Goal: Task Accomplishment & Management: Manage account settings

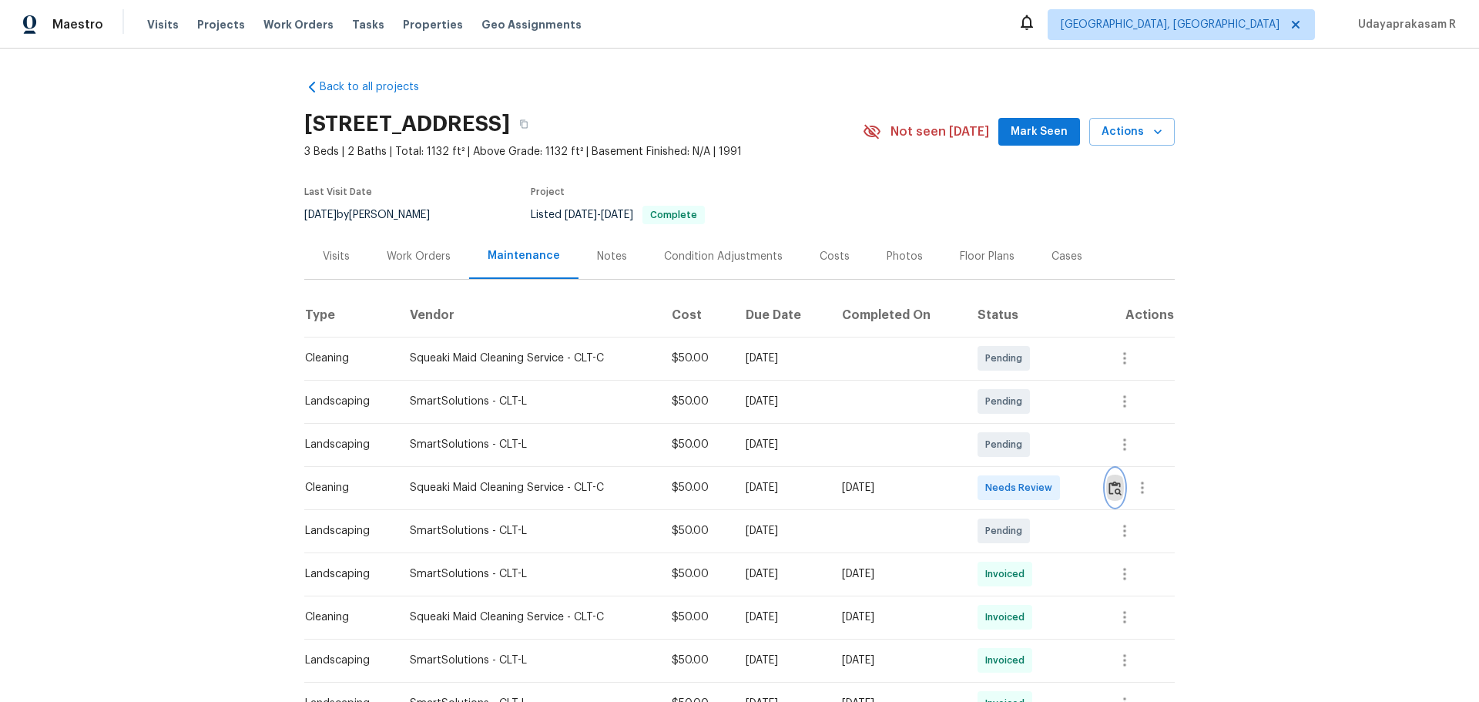
click at [1052, 461] on button "button" at bounding box center [1115, 487] width 18 height 37
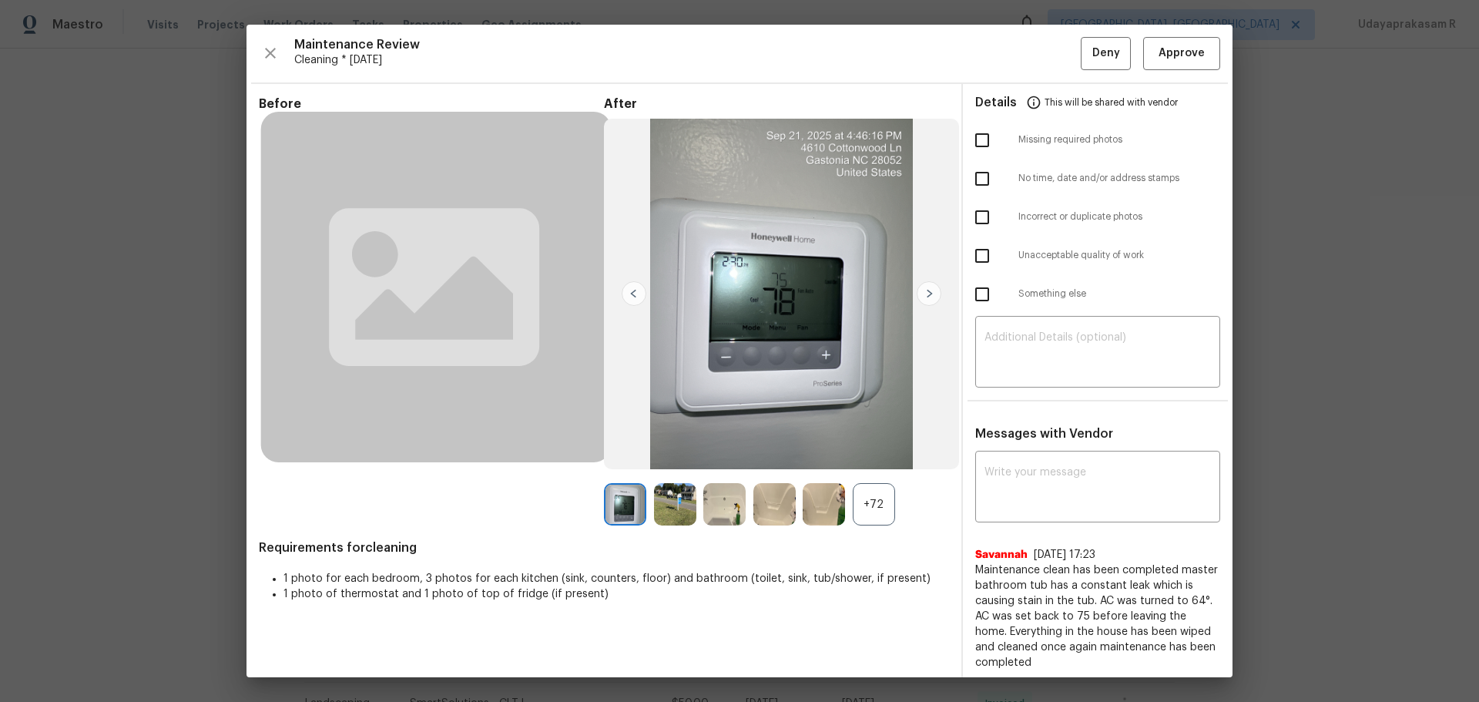
click at [977, 146] on input "checkbox" at bounding box center [982, 140] width 32 height 32
checkbox input "true"
click at [1018, 324] on div "​" at bounding box center [1097, 354] width 245 height 68
paste textarea "Maintenance Audit Team: Hello! Unfortunately, this cleaning visit completed on …"
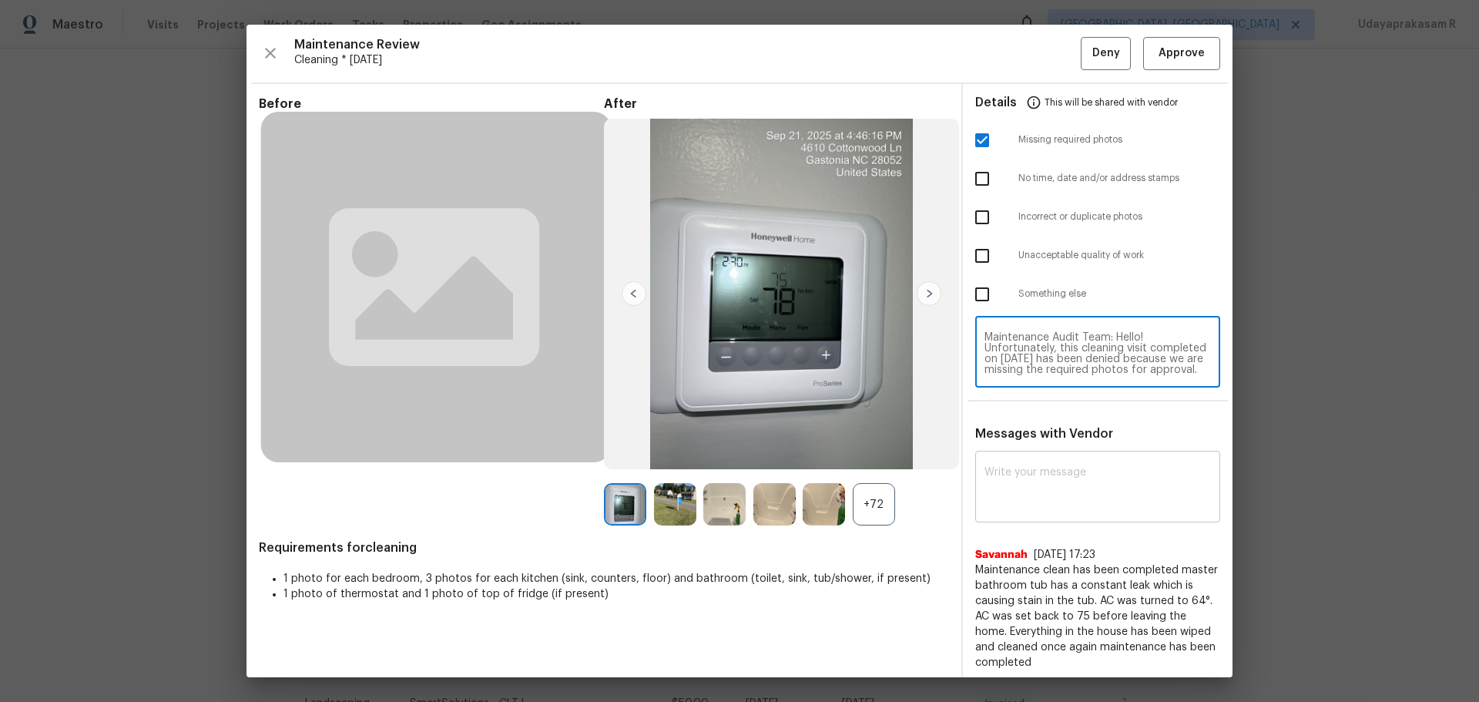
type textarea "Maintenance Audit Team: Hello! Unfortunately, this cleaning visit completed on …"
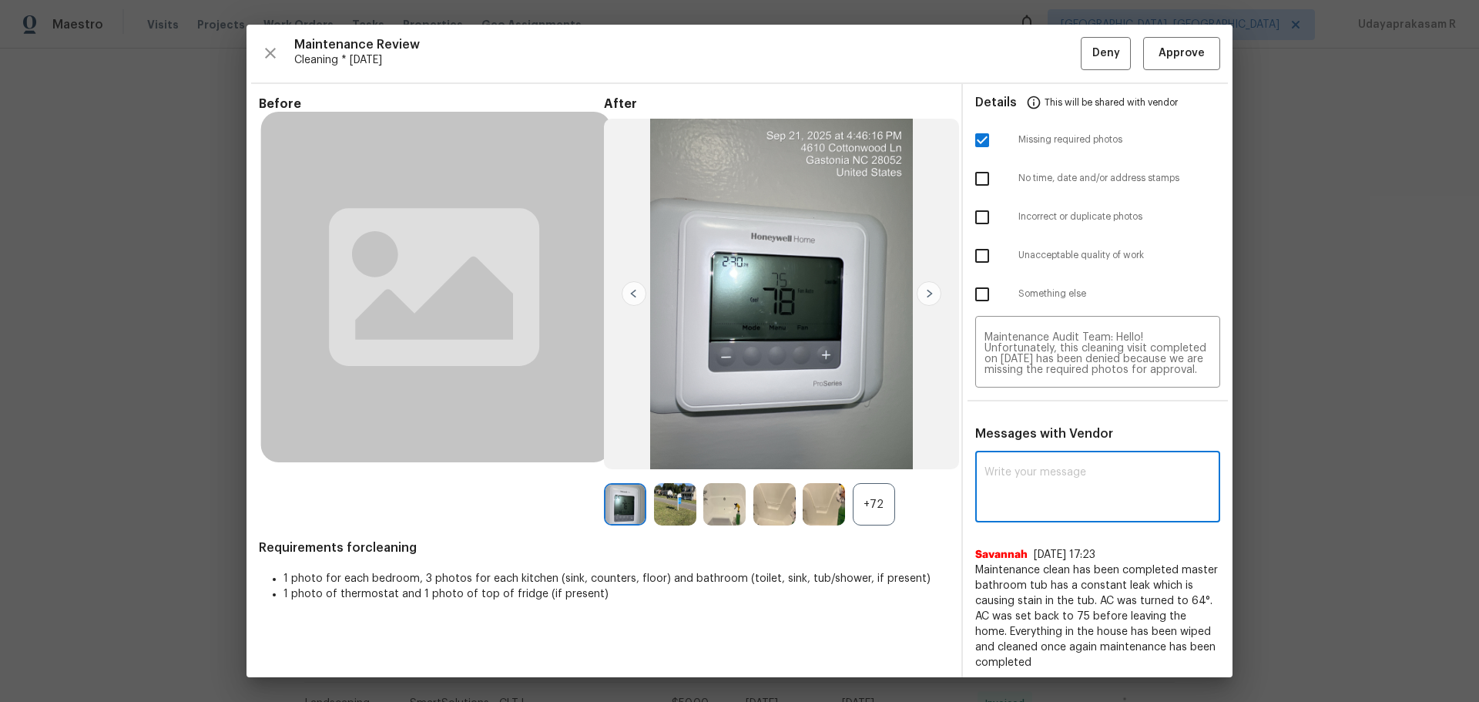
click at [1052, 461] on textarea at bounding box center [1098, 488] width 227 height 43
paste textarea "Maintenance Audit Team: Hello! Unfortunately, this cleaning visit completed on …"
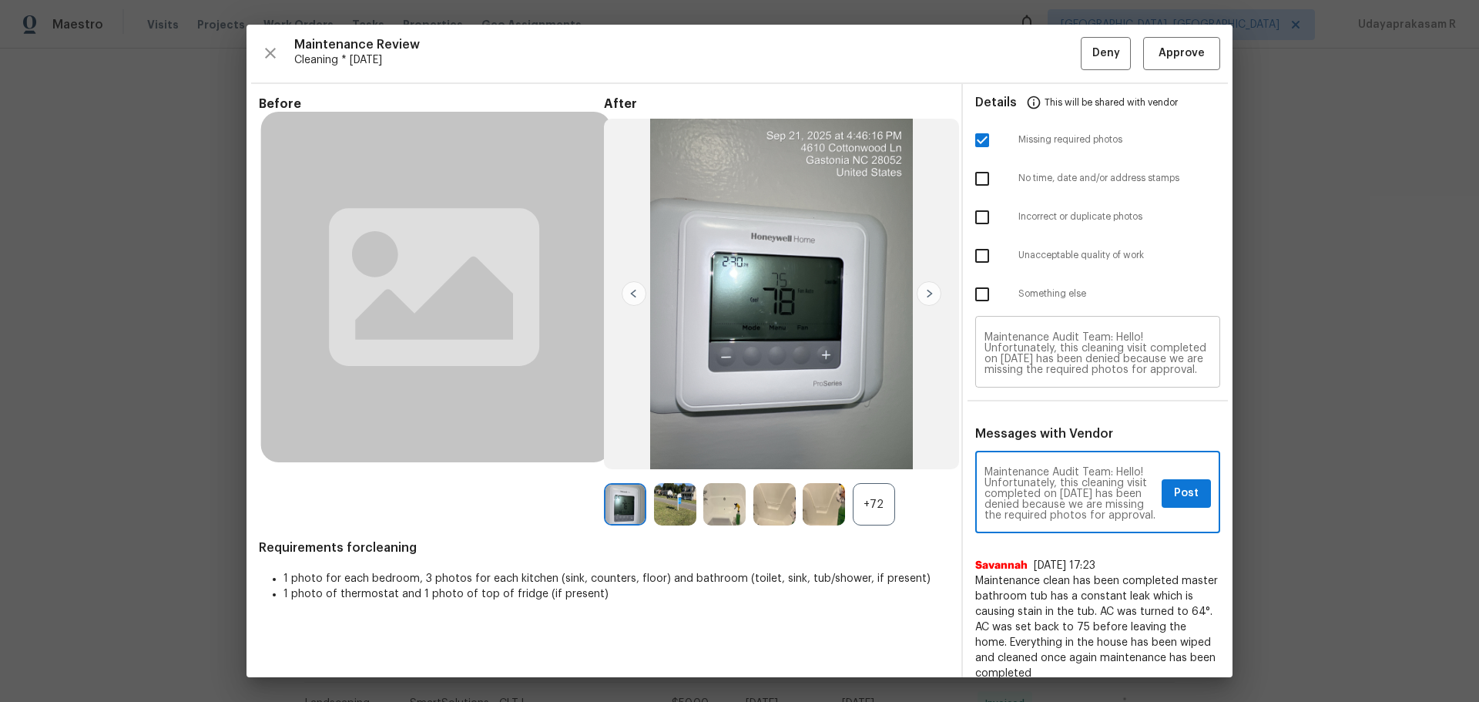
type textarea "Maintenance Audit Team: Hello! Unfortunately, this cleaning visit completed on …"
click at [1052, 461] on span "Post" at bounding box center [1186, 493] width 25 height 19
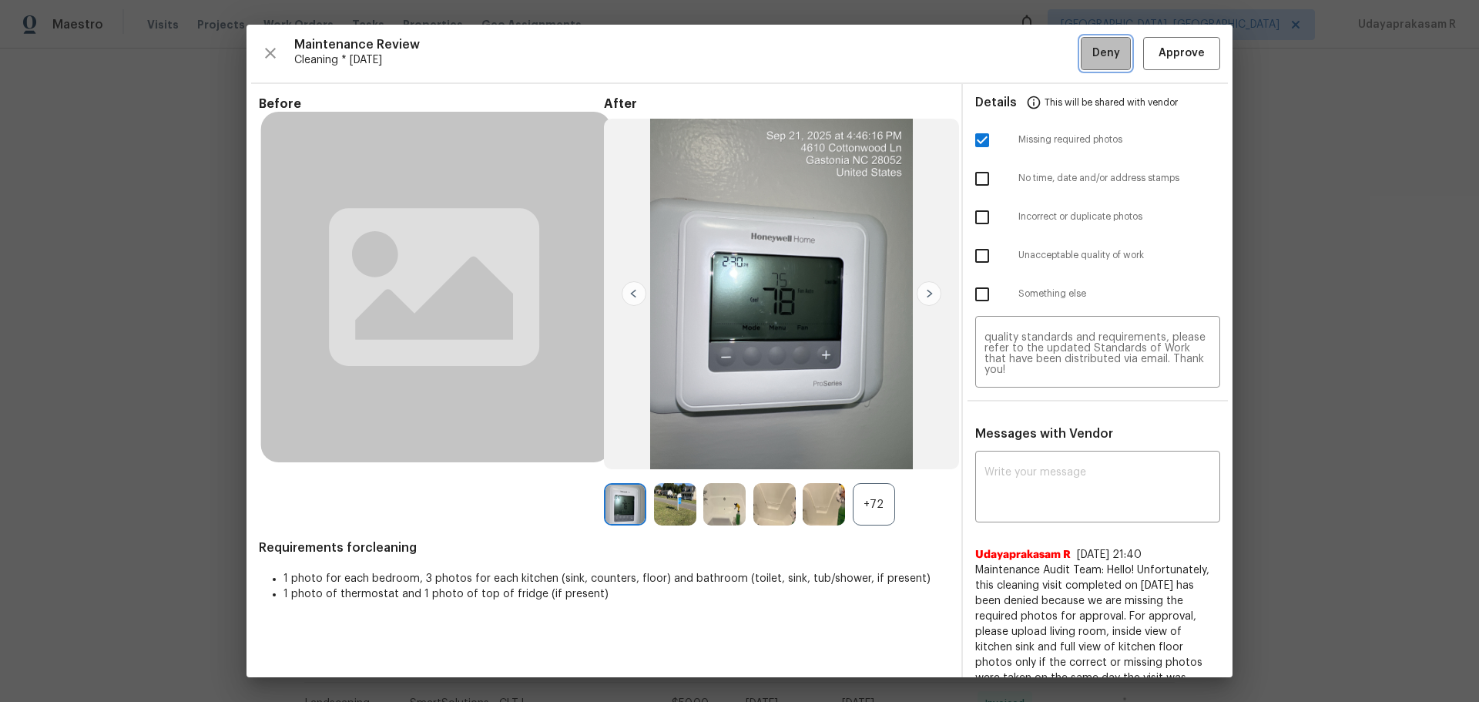
click at [1052, 55] on span "Deny" at bounding box center [1107, 53] width 28 height 19
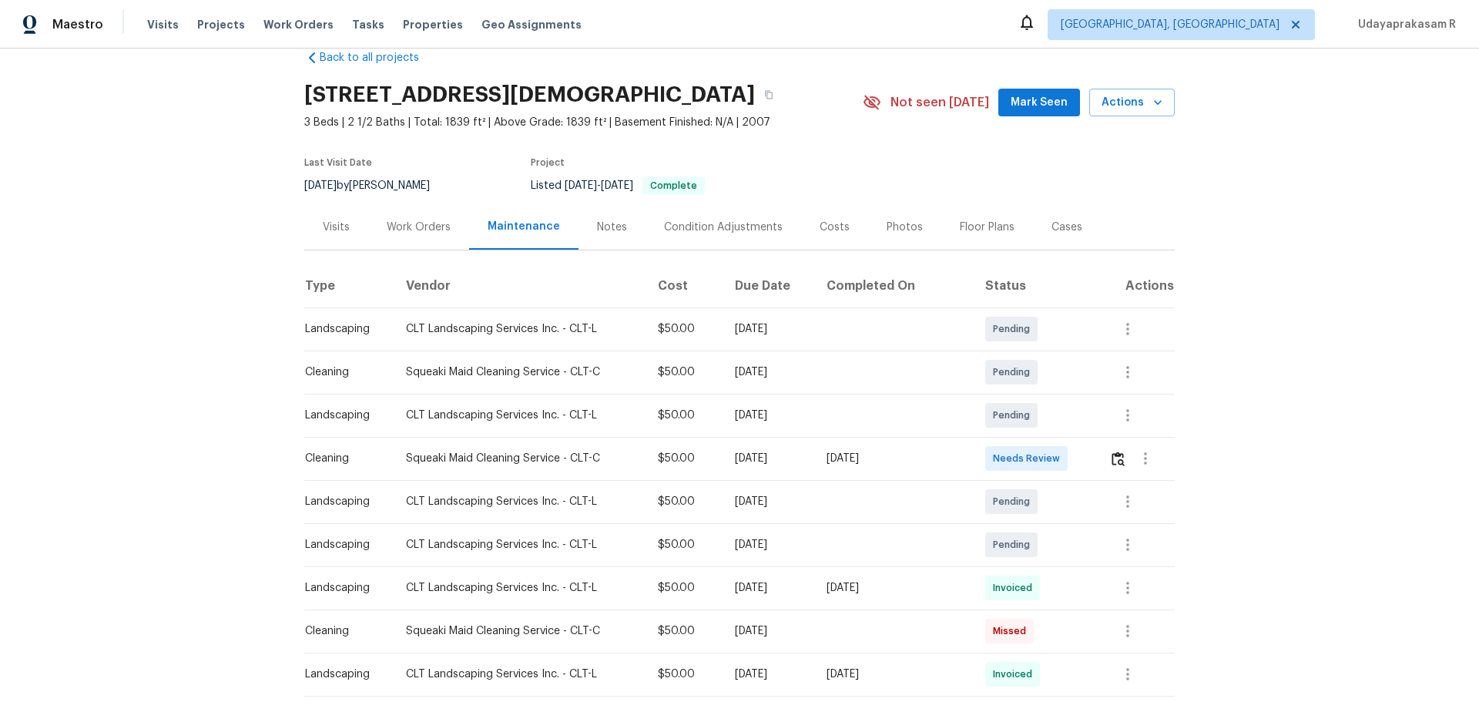
scroll to position [77, 0]
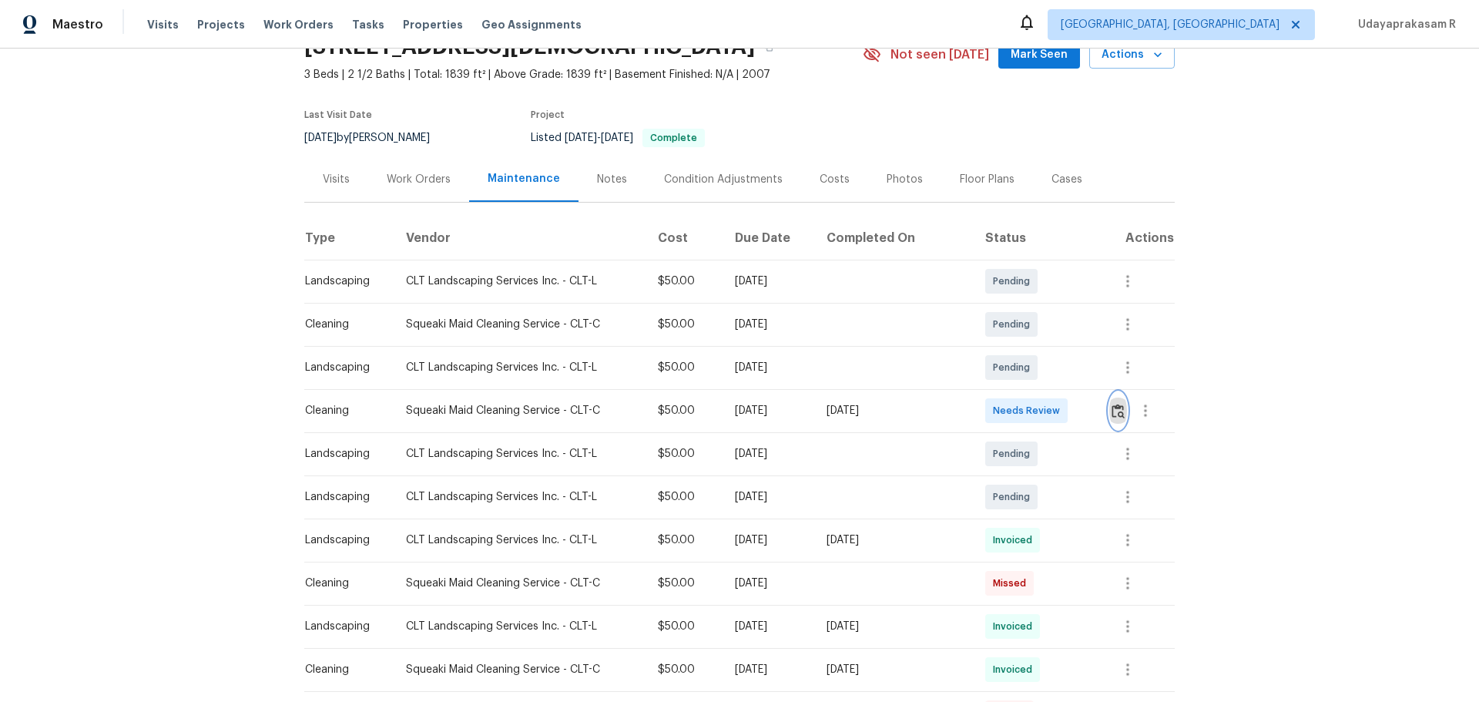
click at [1052, 421] on button "button" at bounding box center [1119, 410] width 18 height 37
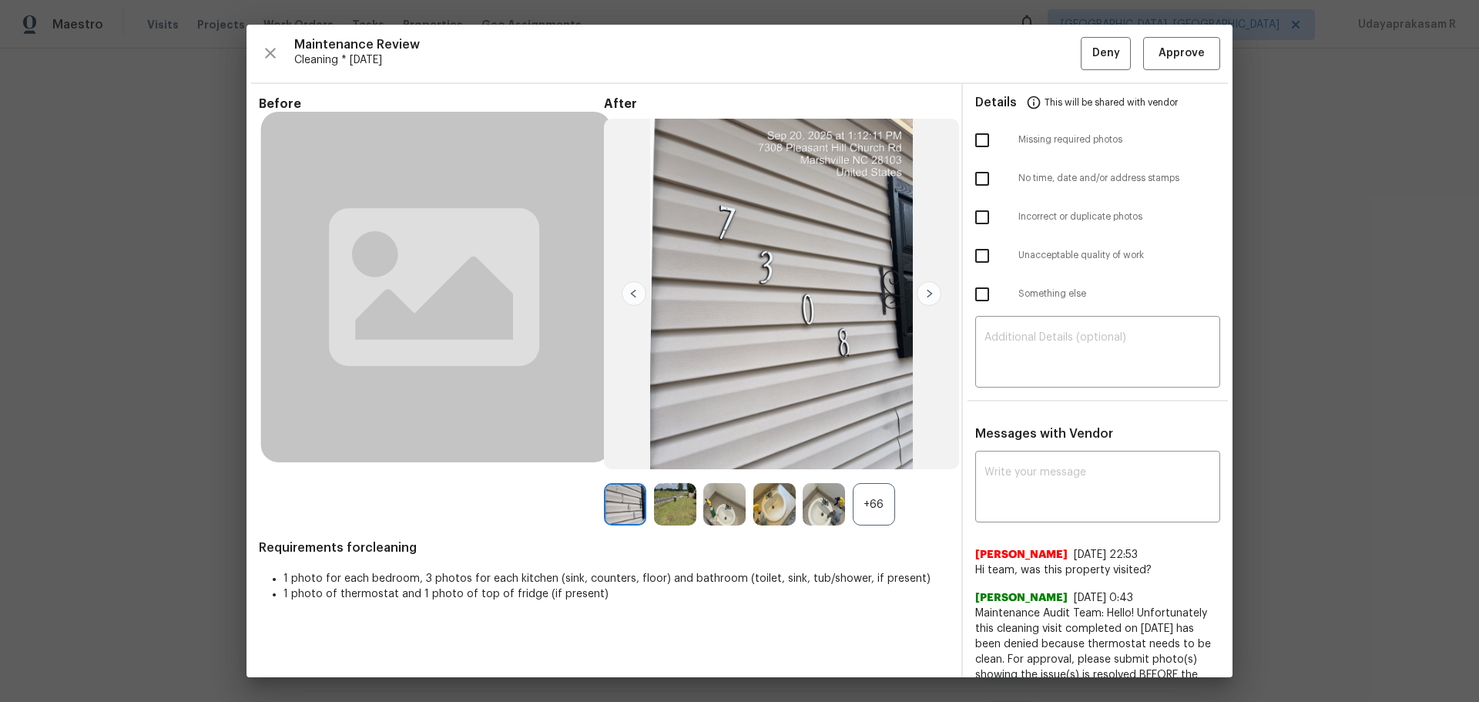
click at [739, 461] on img at bounding box center [724, 504] width 42 height 42
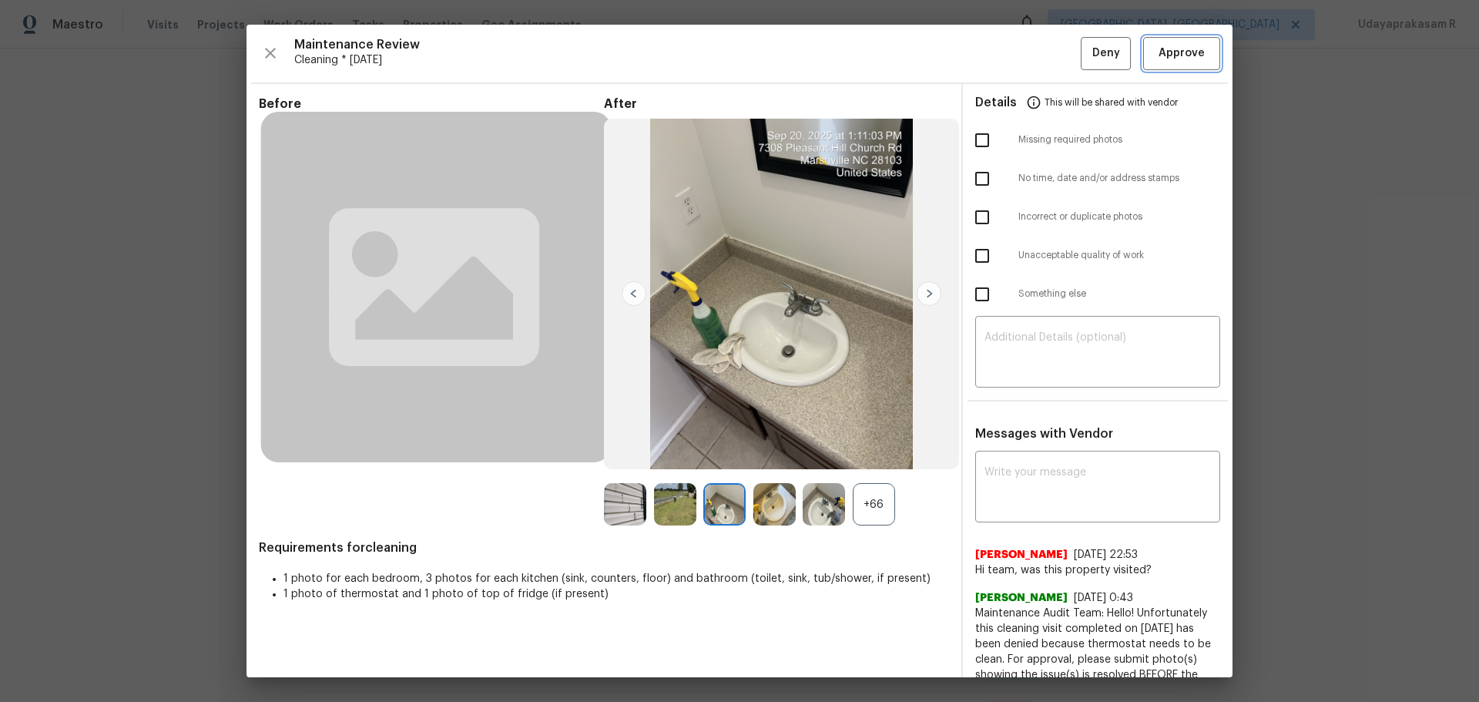
click at [1052, 51] on span "Approve" at bounding box center [1182, 53] width 46 height 19
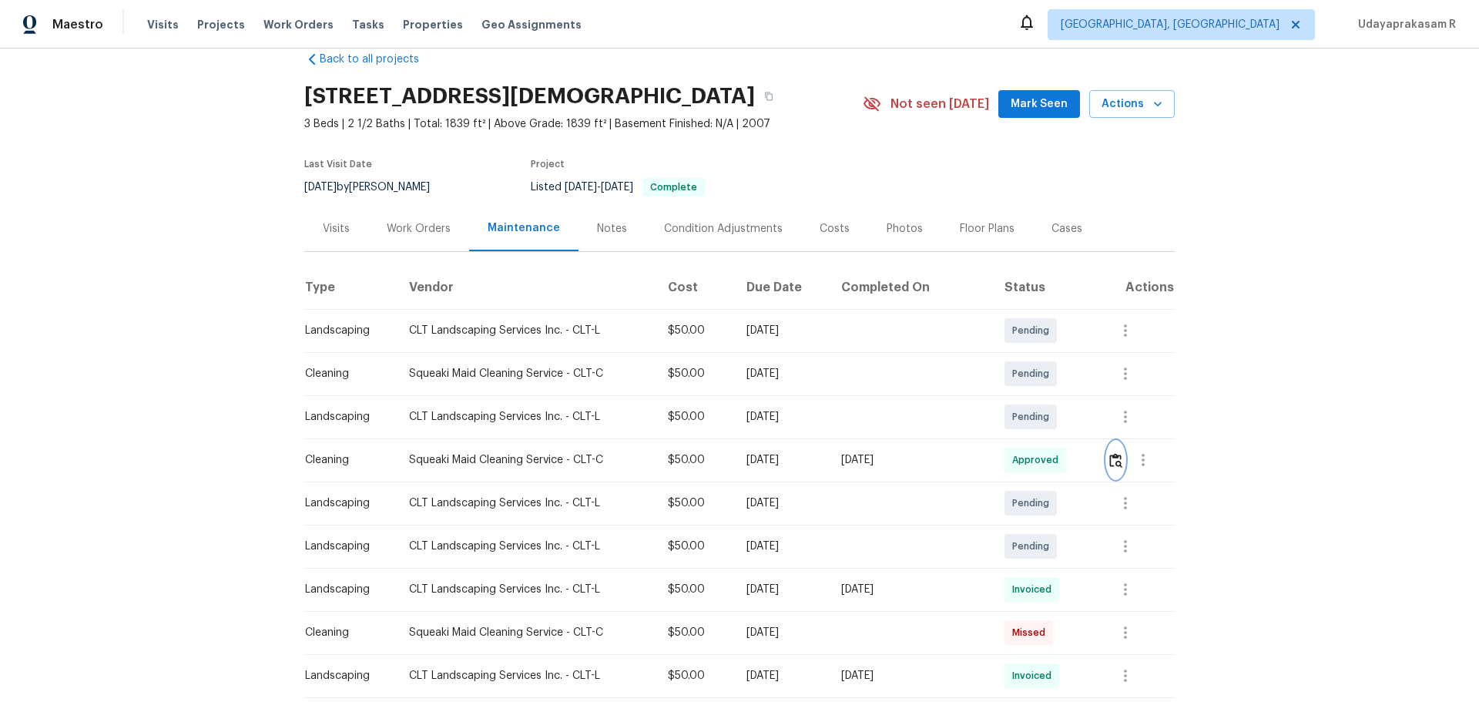
scroll to position [0, 0]
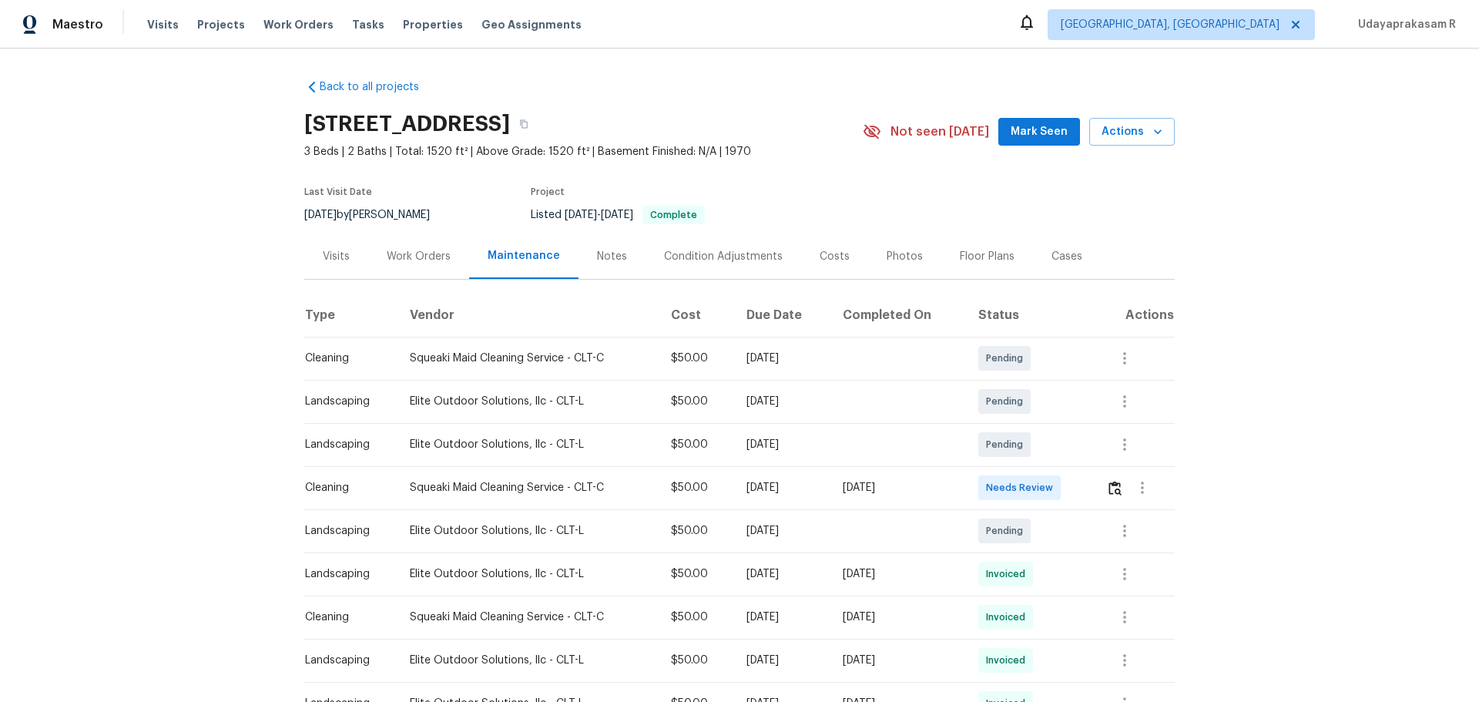
scroll to position [231, 0]
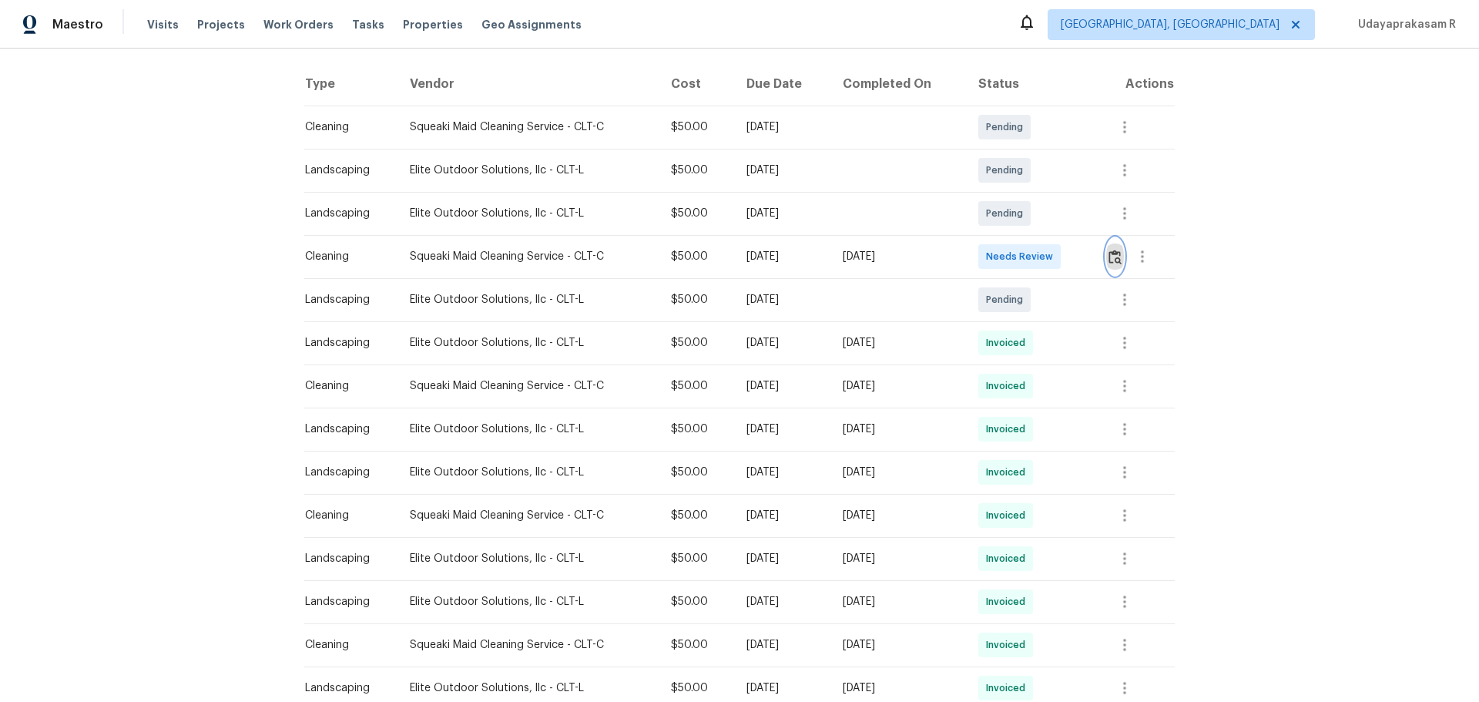
click at [1052, 253] on img "button" at bounding box center [1115, 257] width 13 height 15
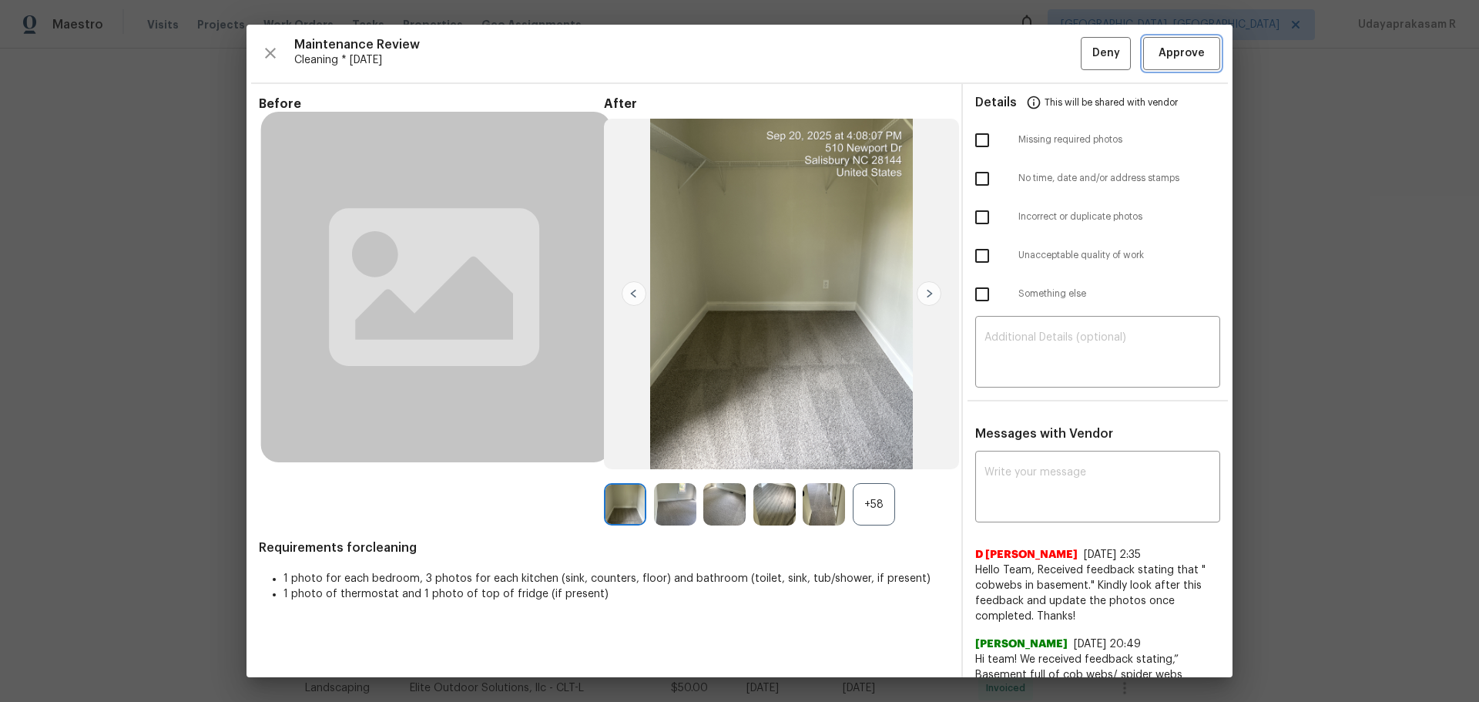
click at [1052, 51] on button "Approve" at bounding box center [1181, 53] width 77 height 33
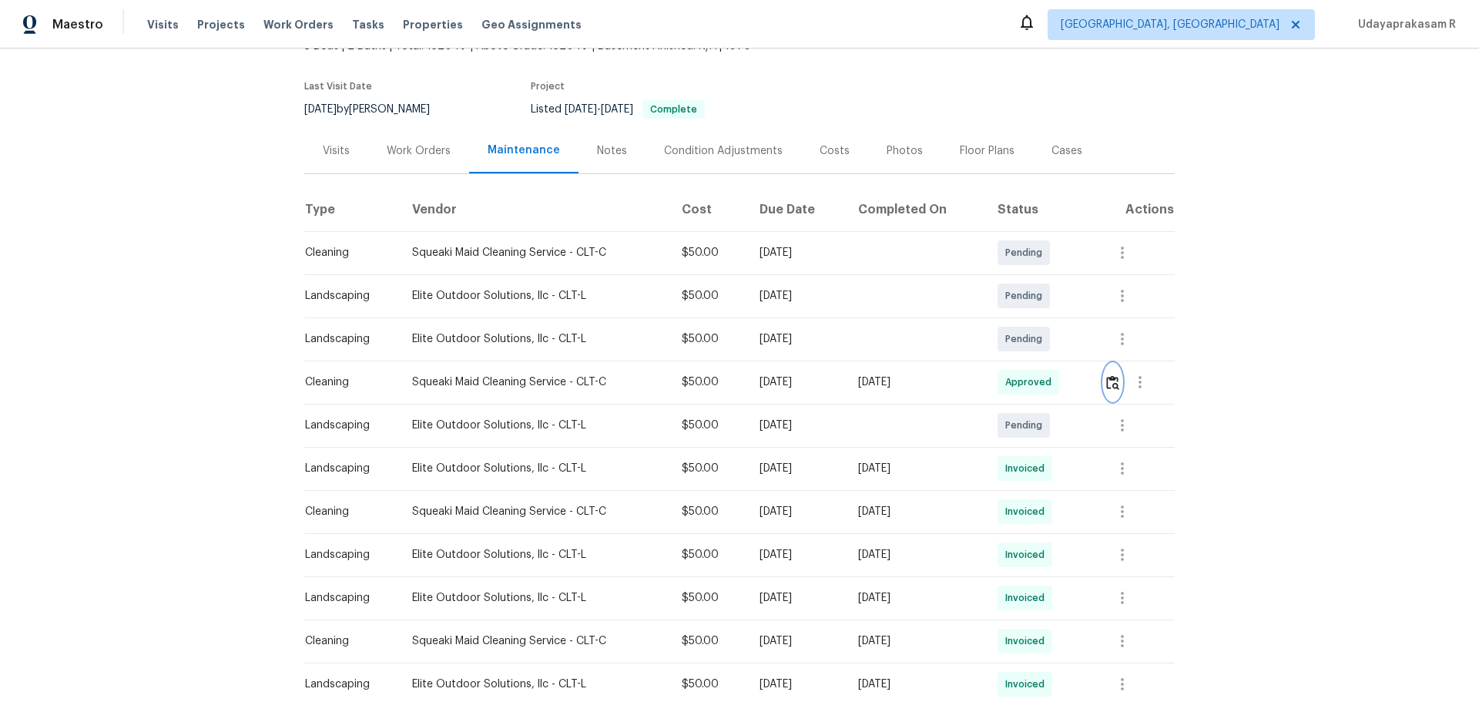
scroll to position [0, 0]
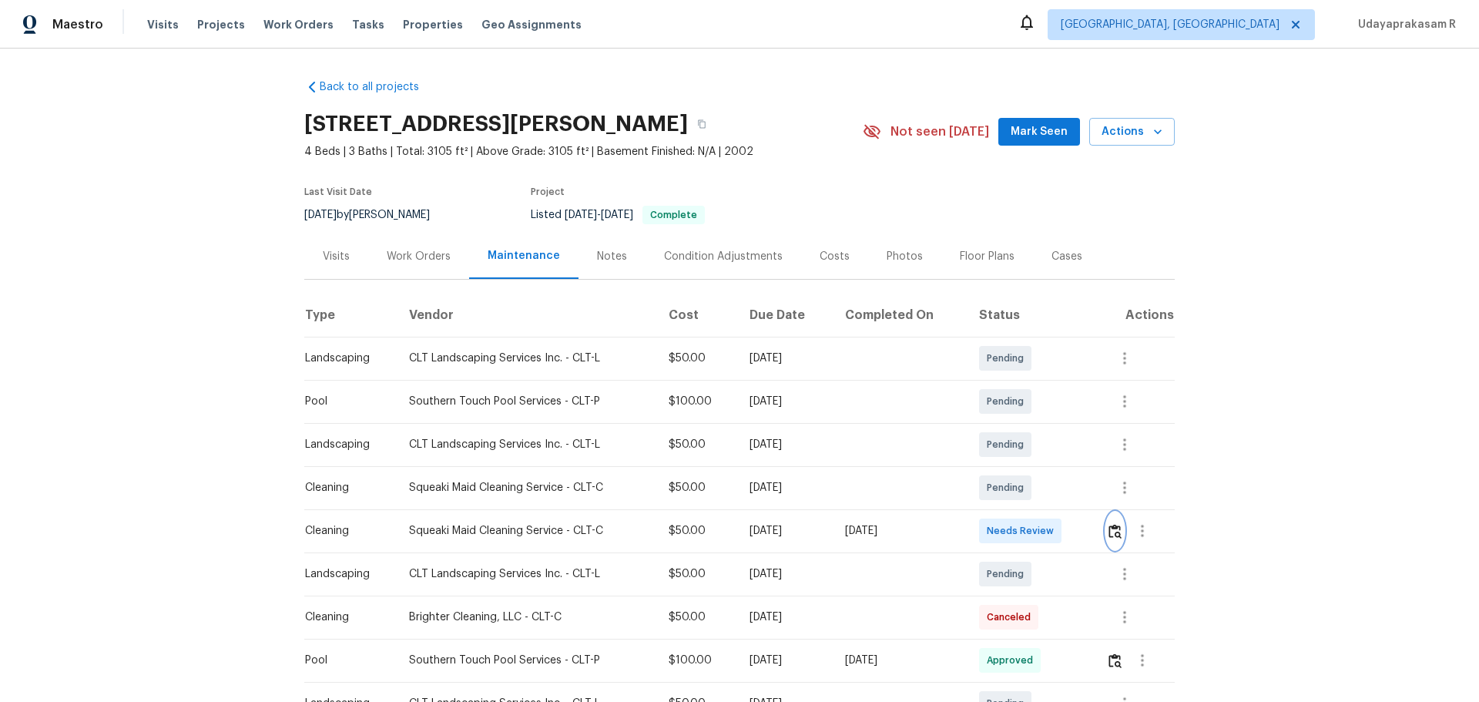
click at [1052, 461] on img "button" at bounding box center [1115, 531] width 13 height 15
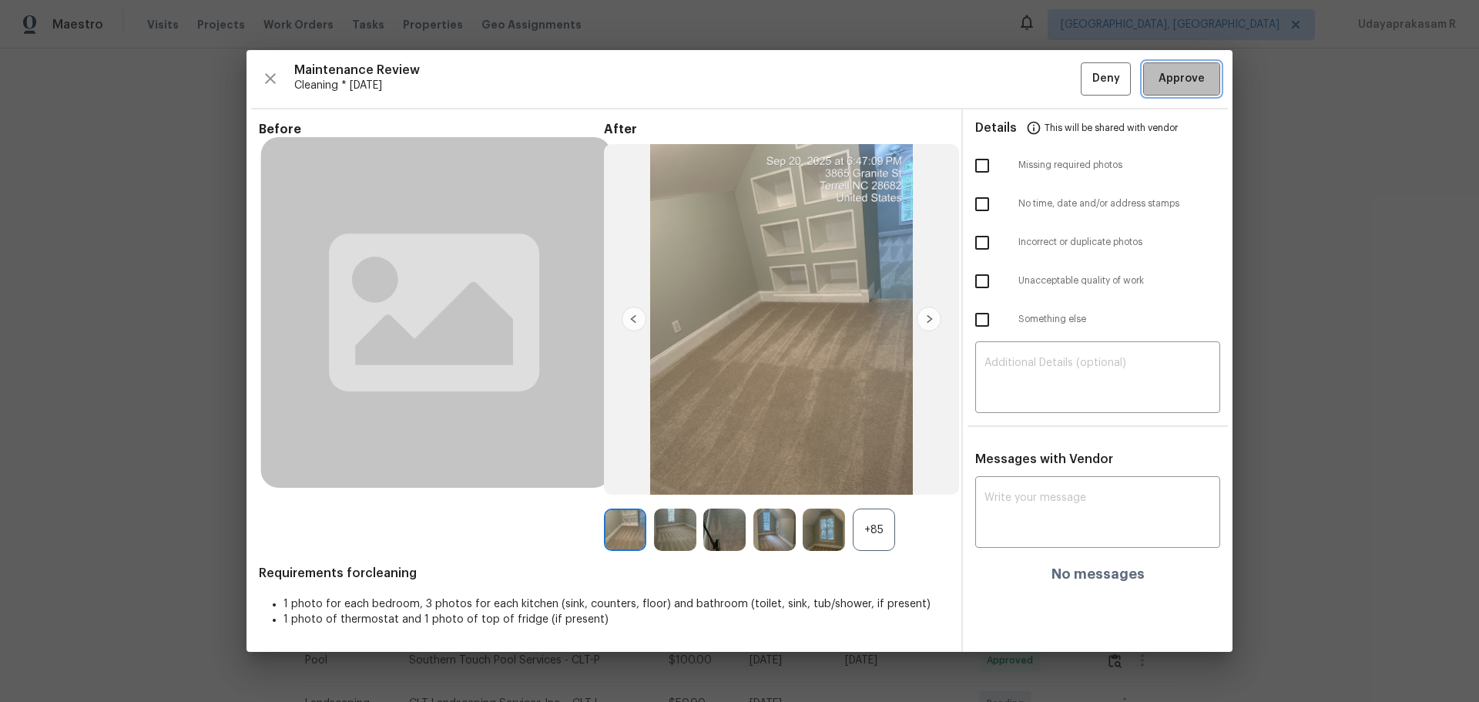
click at [1052, 76] on span "Approve" at bounding box center [1182, 78] width 46 height 19
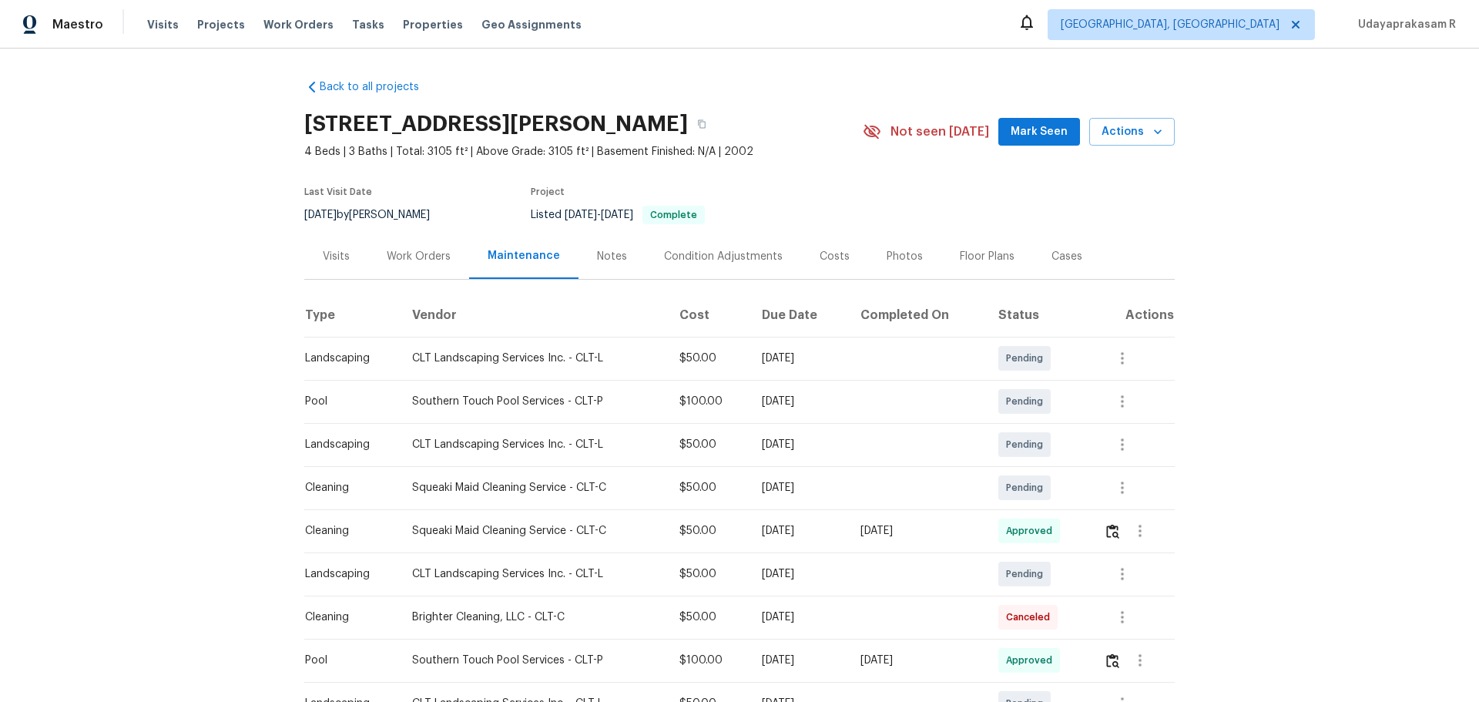
click at [1052, 274] on div "Back to all projects 3865 Granite St, Terrell, NC 28682 4 Beds | 3 Baths | Tota…" at bounding box center [739, 375] width 1479 height 653
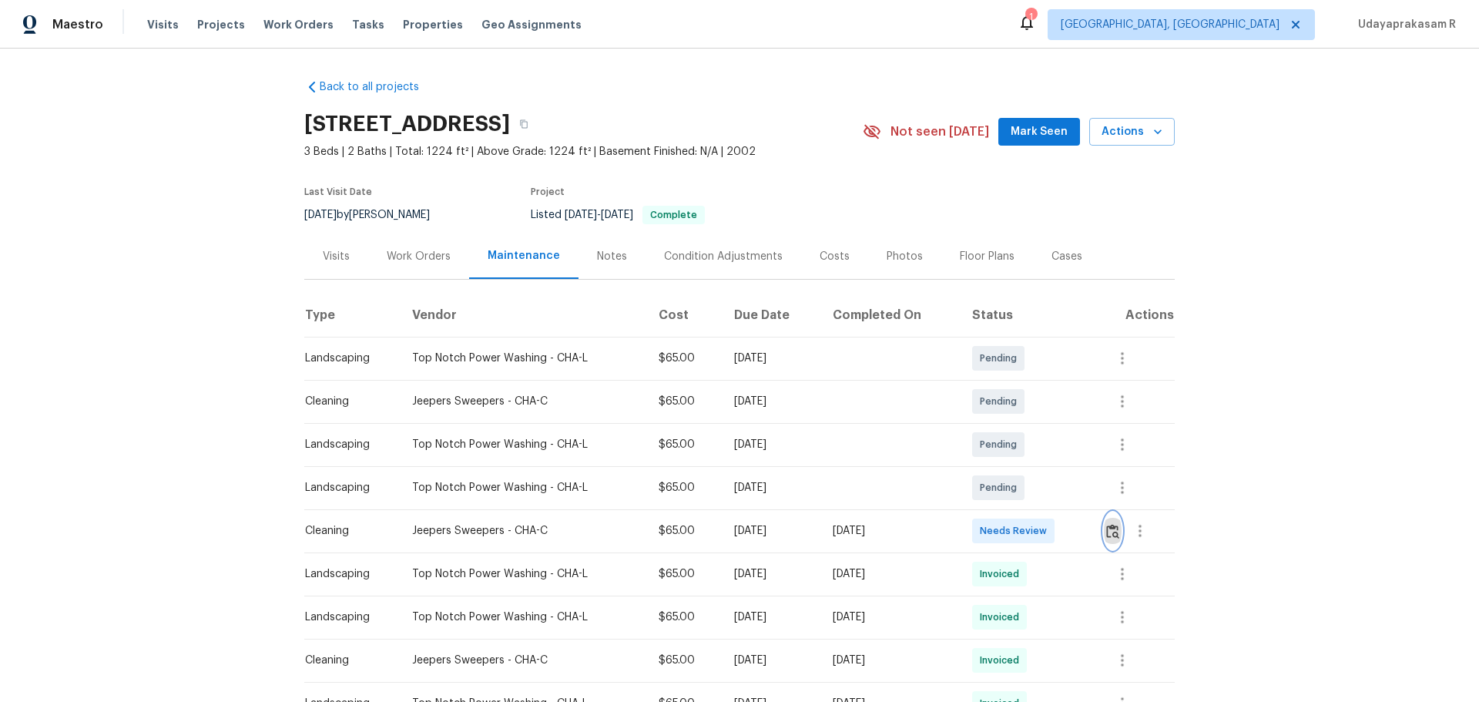
click at [1110, 536] on img "button" at bounding box center [1112, 531] width 13 height 15
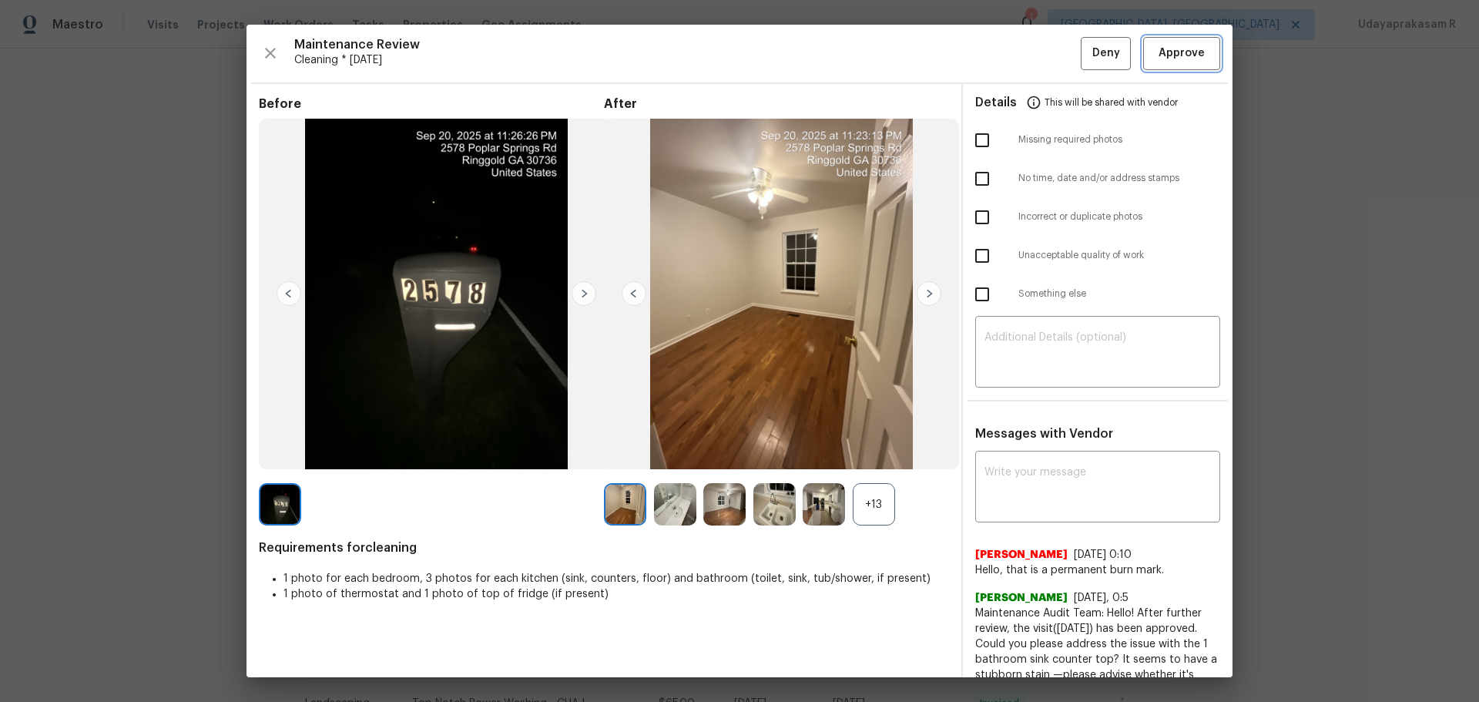
click at [1176, 57] on span "Approve" at bounding box center [1182, 53] width 46 height 19
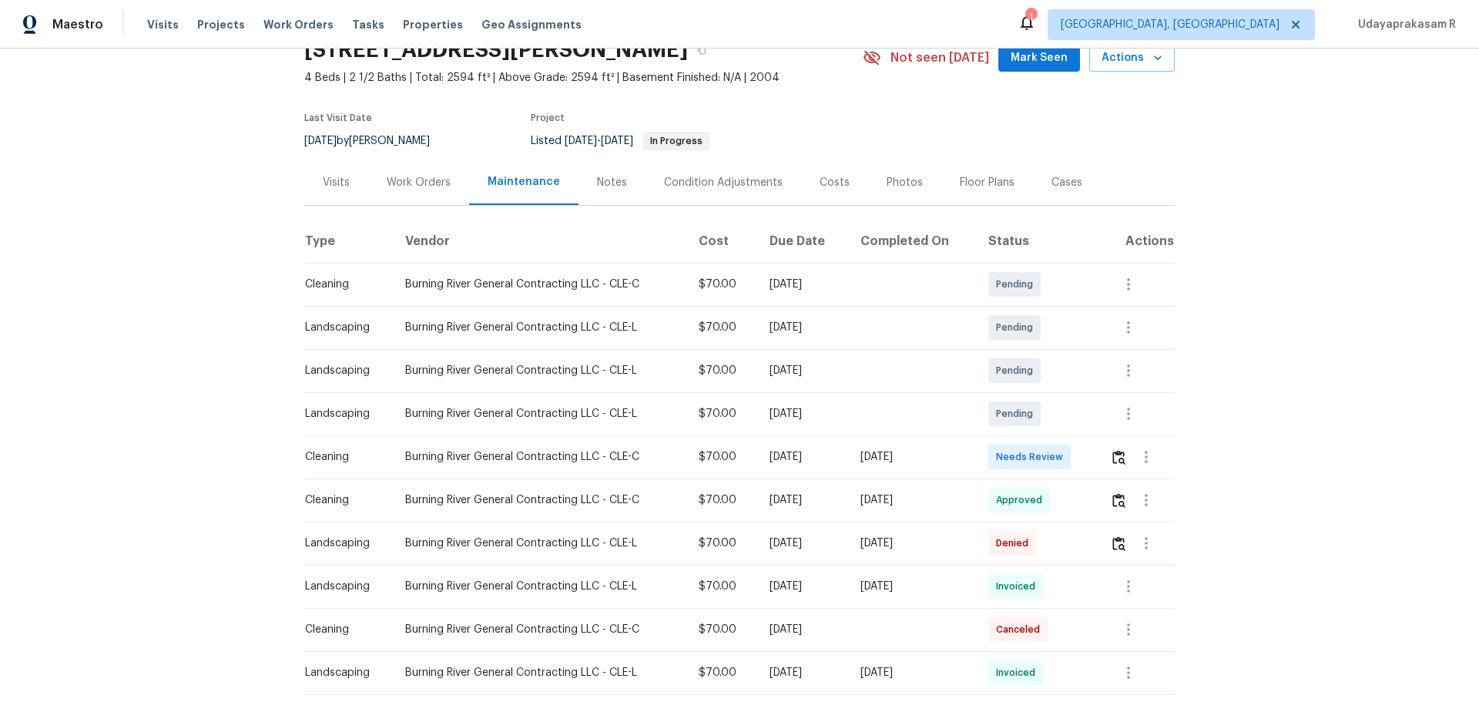
scroll to position [154, 0]
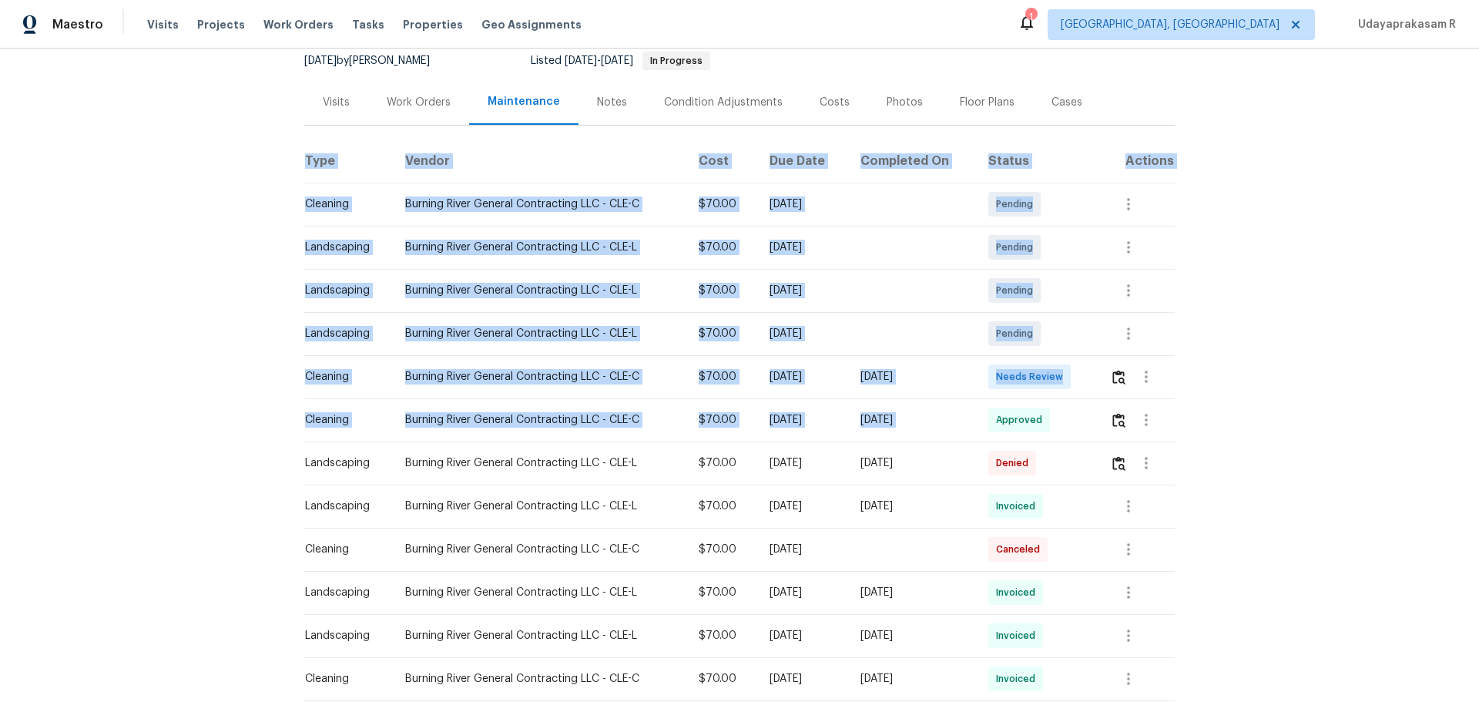
drag, startPoint x: 295, startPoint y: 421, endPoint x: 988, endPoint y: 437, distance: 692.9
click at [988, 437] on div "Back to all projects [STREET_ADDRESS][PERSON_NAME] 4 Beds | 2 1/2 Baths | Total…" at bounding box center [739, 375] width 1479 height 653
drag, startPoint x: 918, startPoint y: 430, endPoint x: 871, endPoint y: 433, distance: 47.1
click at [916, 429] on td "[DATE]" at bounding box center [912, 419] width 129 height 43
click at [900, 428] on div "[DATE]" at bounding box center [913, 419] width 104 height 15
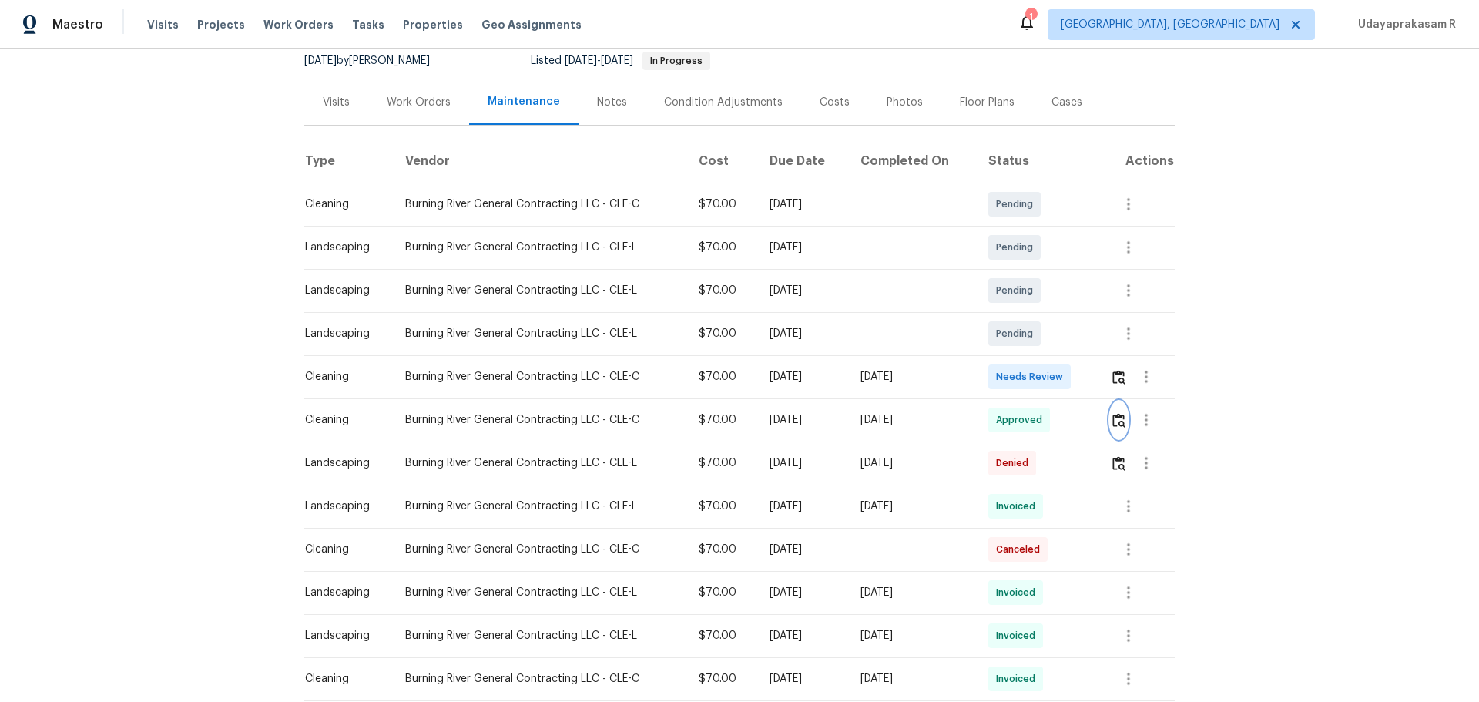
click at [1052, 425] on button "button" at bounding box center [1119, 419] width 18 height 37
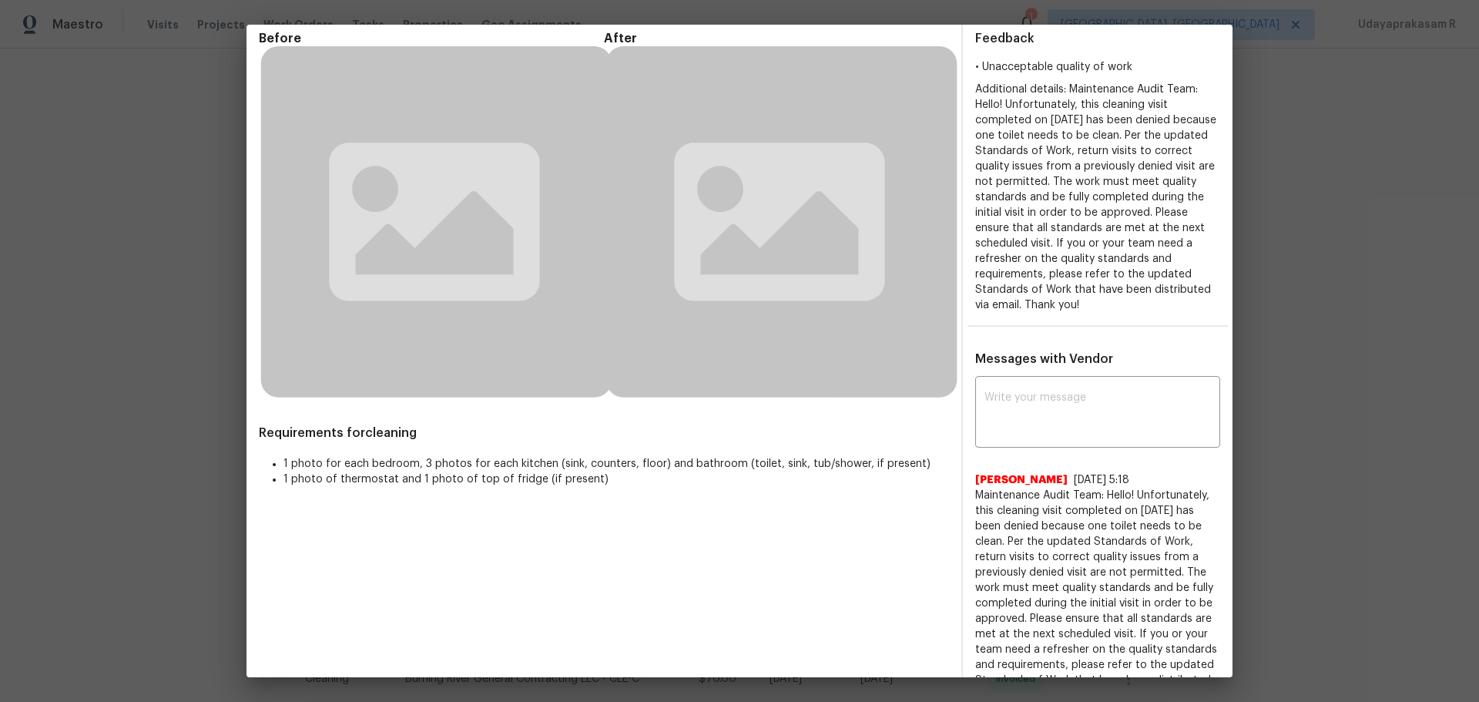
scroll to position [205, 0]
